Goal: Check status: Check status

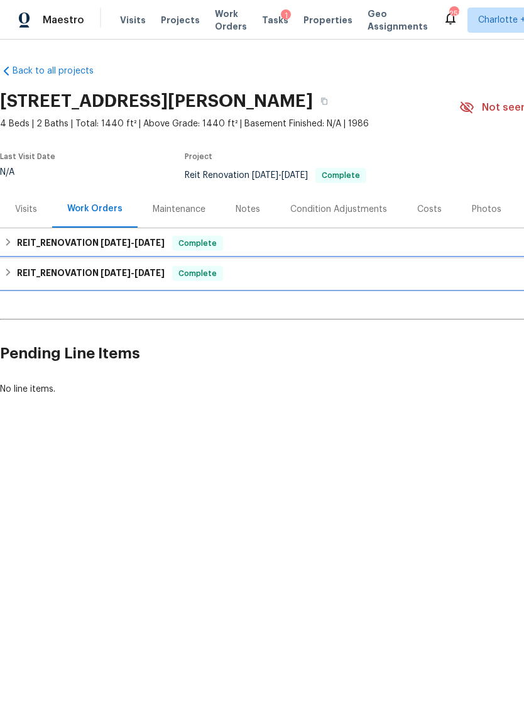
click at [47, 274] on h6 "REIT_RENOVATION 6/25/25 - 6/30/25" at bounding box center [91, 273] width 148 height 15
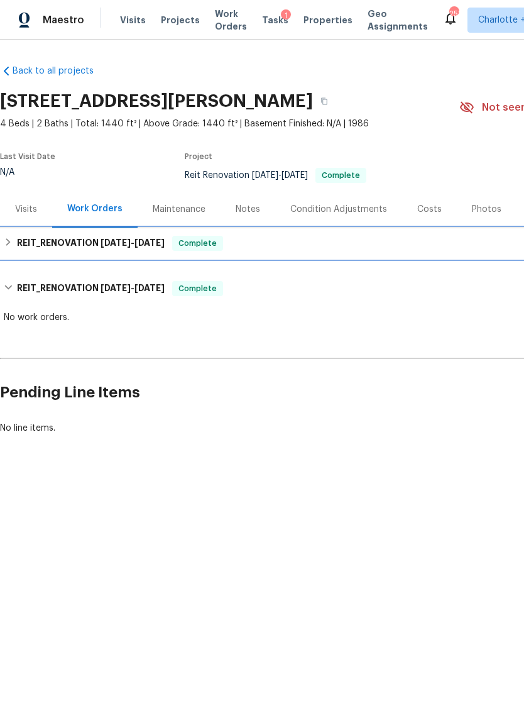
click at [37, 247] on h6 "REIT_RENOVATION [DATE] - [DATE]" at bounding box center [91, 243] width 148 height 15
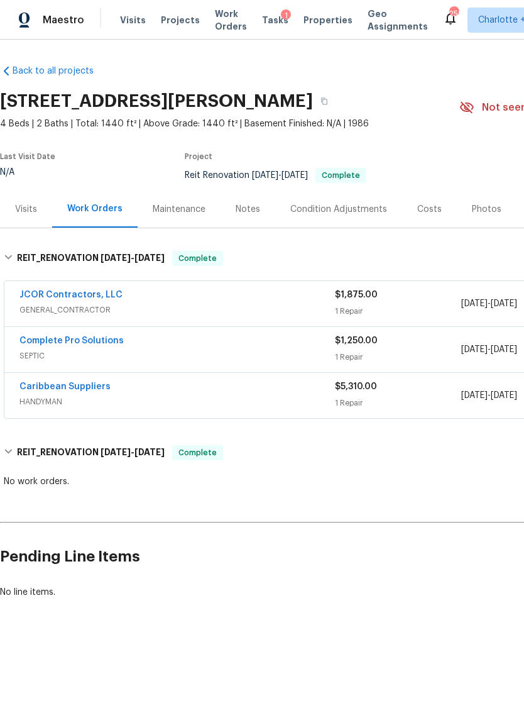
click at [76, 297] on link "JCOR Contractors, LLC" at bounding box center [70, 294] width 103 height 9
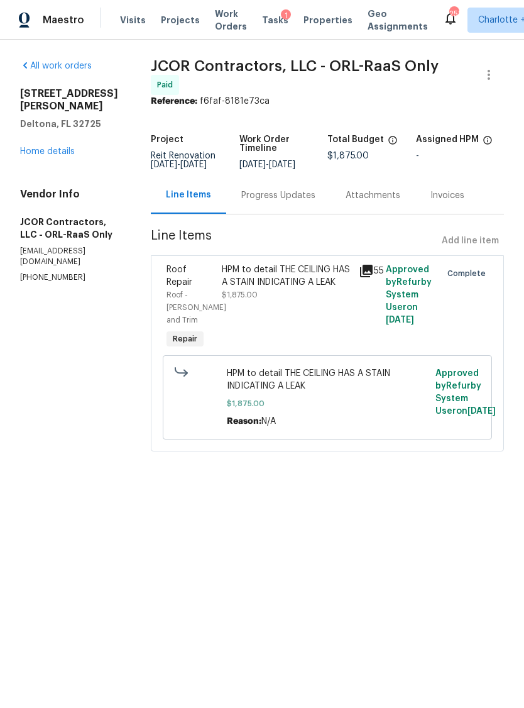
click at [53, 147] on link "Home details" at bounding box center [47, 151] width 55 height 9
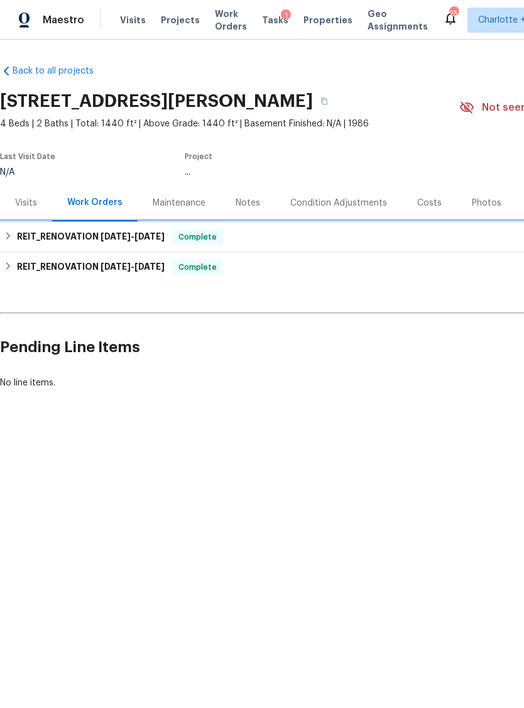
click at [66, 238] on h6 "REIT_RENOVATION [DATE] - [DATE]" at bounding box center [91, 236] width 148 height 15
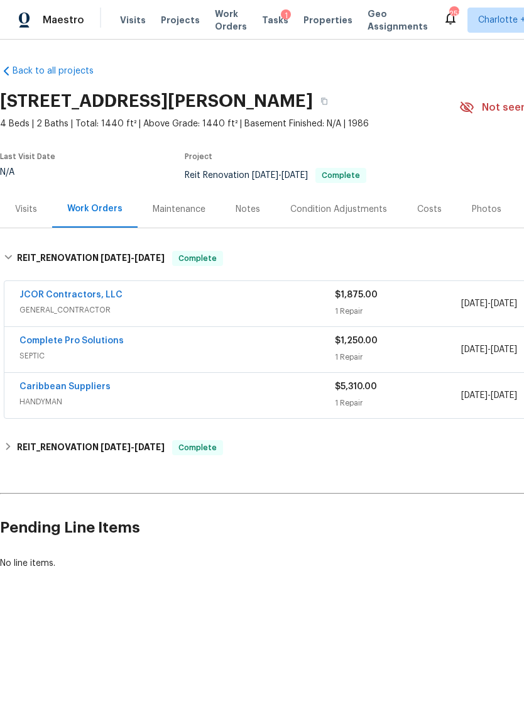
click at [59, 385] on link "Caribbean Suppliers" at bounding box center [64, 386] width 91 height 9
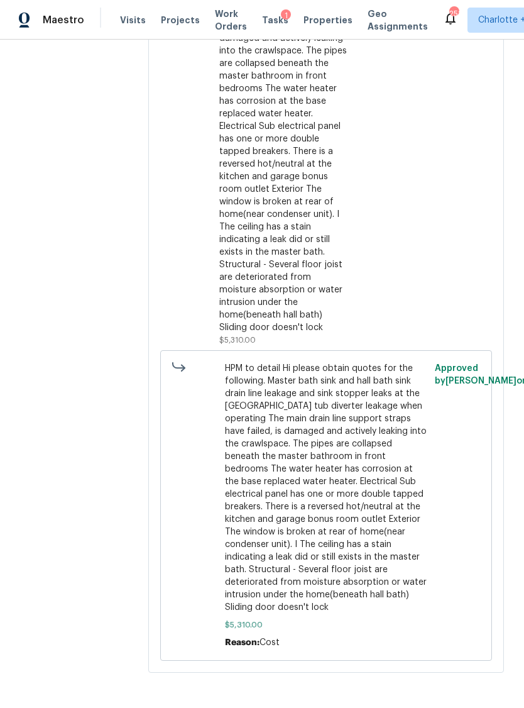
scroll to position [392, 0]
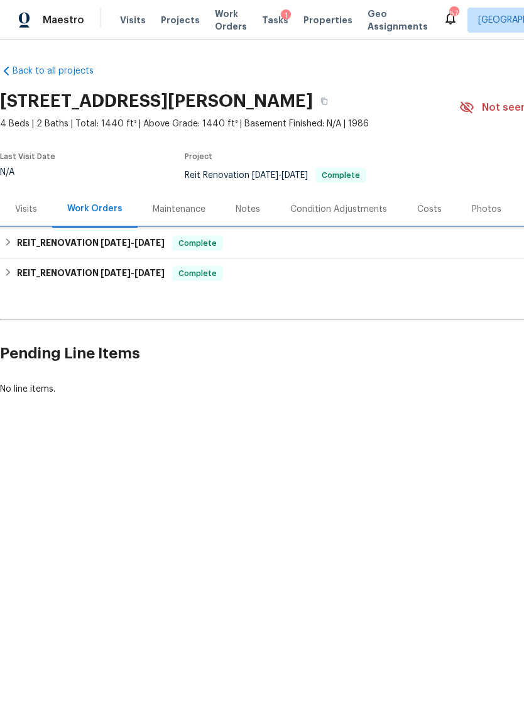
click at [39, 234] on div "REIT_RENOVATION [DATE] - [DATE] Complete" at bounding box center [355, 243] width 710 height 30
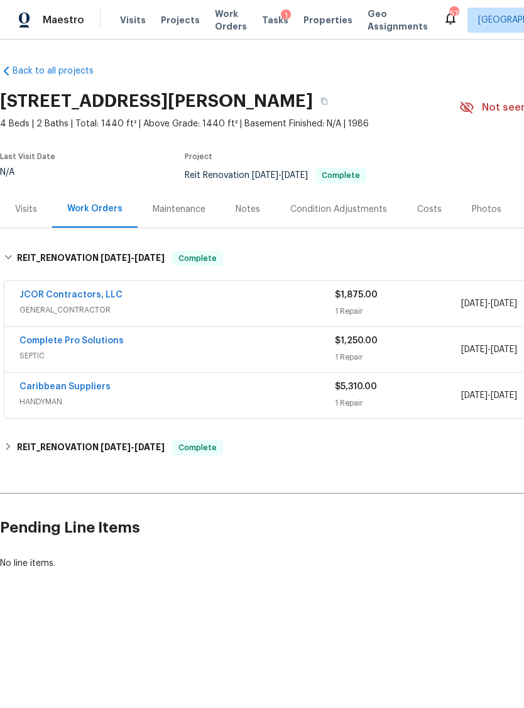
click at [54, 387] on link "Caribbean Suppliers" at bounding box center [64, 386] width 91 height 9
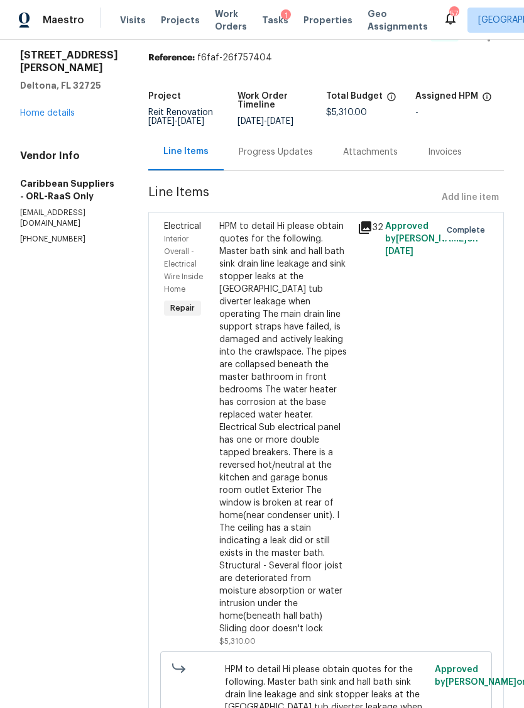
scroll to position [41, 0]
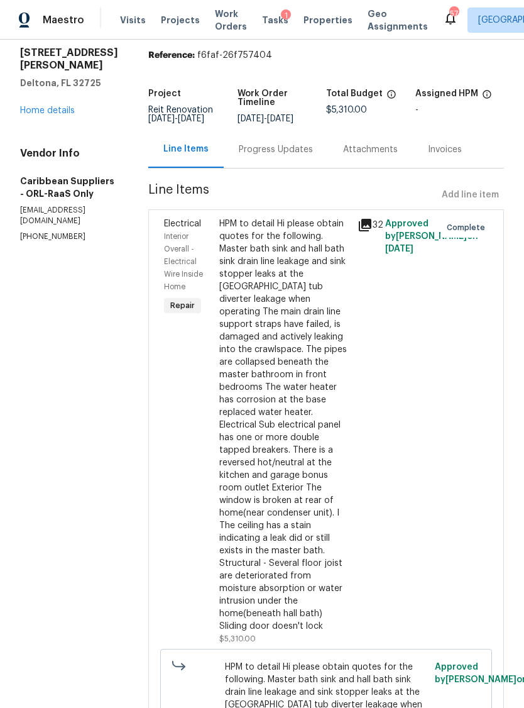
click at [65, 106] on link "Home details" at bounding box center [47, 110] width 55 height 9
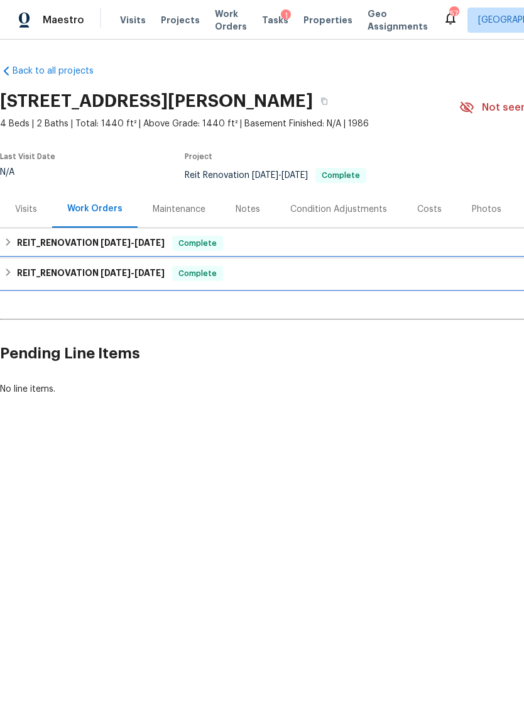
click at [138, 270] on span "[DATE] - [DATE]" at bounding box center [133, 272] width 64 height 9
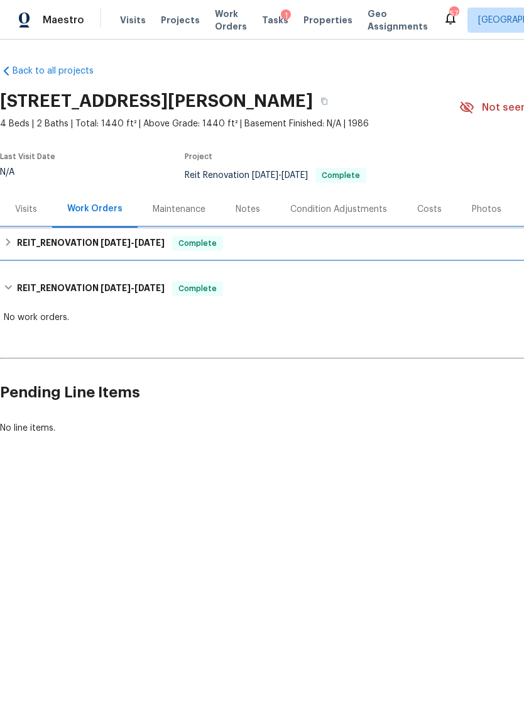
click at [116, 233] on div "REIT_RENOVATION [DATE] - [DATE] Complete" at bounding box center [355, 243] width 710 height 30
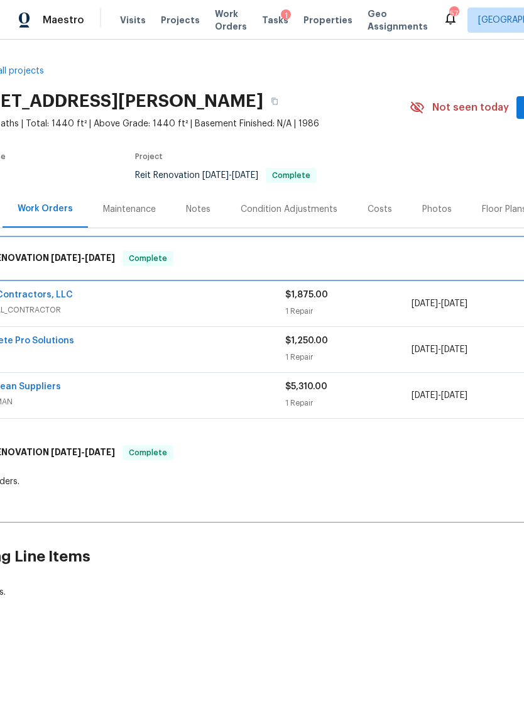
scroll to position [0, 48]
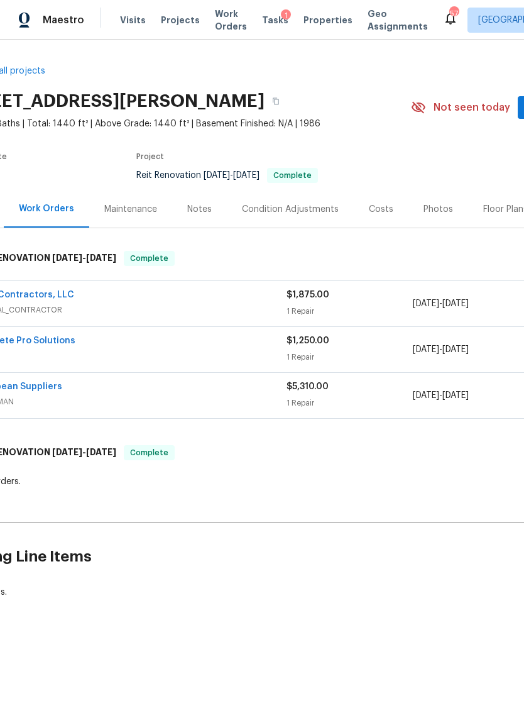
click at [45, 389] on link "Caribbean Suppliers" at bounding box center [16, 386] width 91 height 9
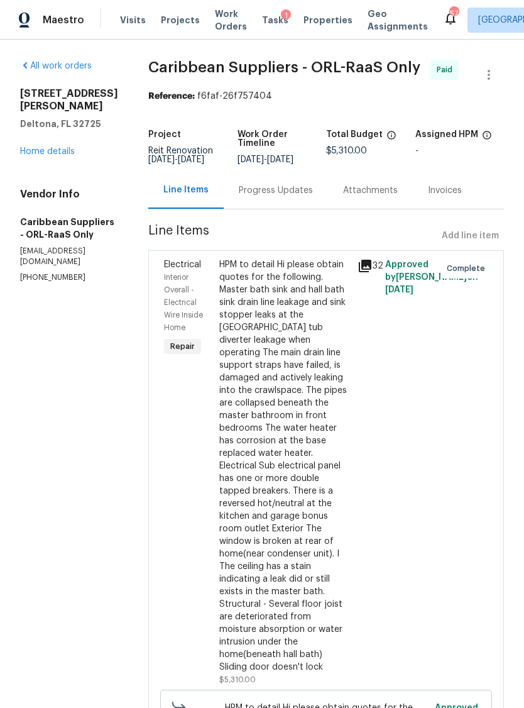
click at [297, 197] on div "Progress Updates" at bounding box center [276, 190] width 74 height 13
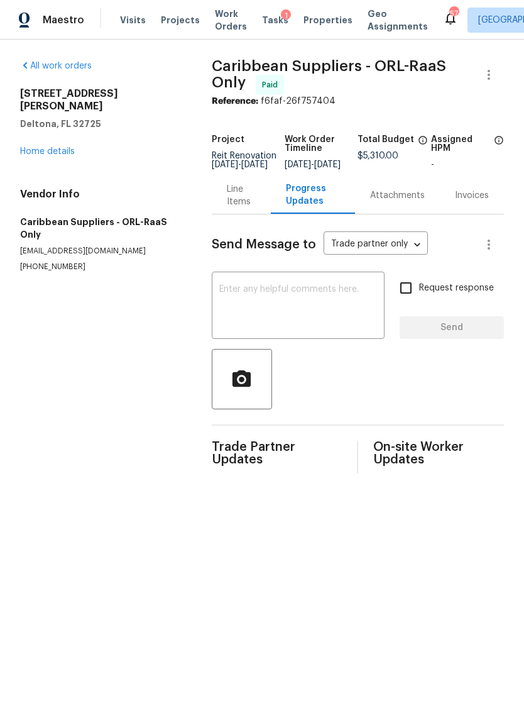
click at [51, 147] on link "Home details" at bounding box center [47, 151] width 55 height 9
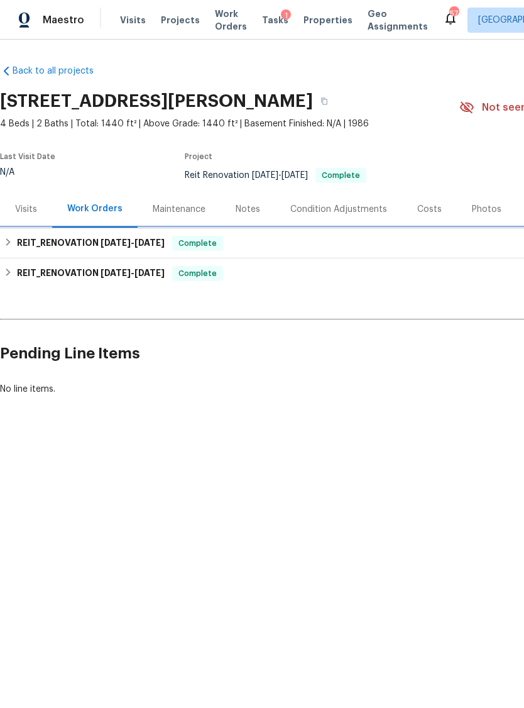
click at [116, 248] on h6 "REIT_RENOVATION [DATE] - [DATE]" at bounding box center [91, 243] width 148 height 15
